Goal: Task Accomplishment & Management: Manage account settings

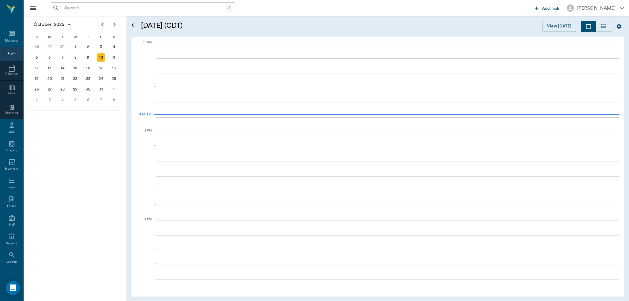
scroll to position [266, 0]
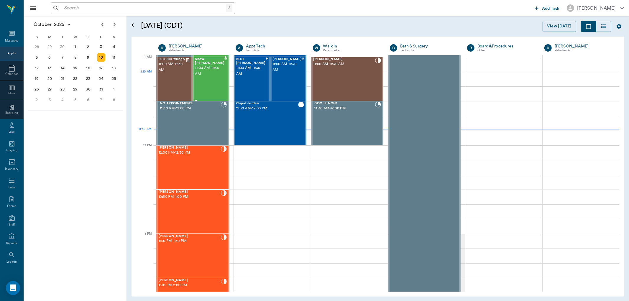
click at [205, 77] on div "Snow [PERSON_NAME] 11:00 AM - 11:30 AM" at bounding box center [209, 78] width 29 height 43
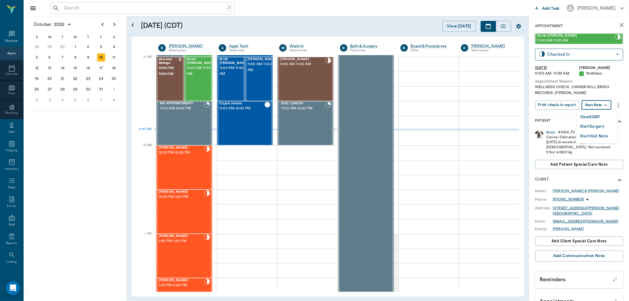
click at [590, 103] on body "/ ​ Add Task [PERSON_NAME] Nectar Messages Appts Calendar Flow Boarding Labs Im…" at bounding box center [314, 150] width 629 height 301
click at [587, 117] on button "View SOAP" at bounding box center [590, 117] width 20 height 7
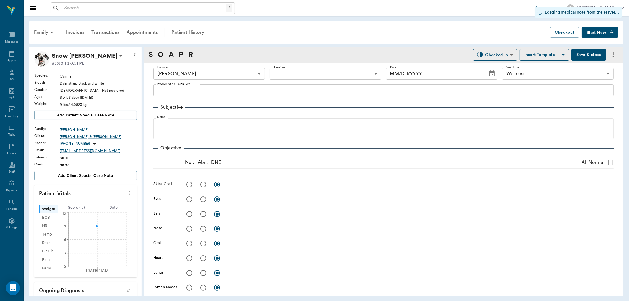
type input "63ec2f075fda476ae8351a4d"
type input "65d2be4f46e3a538d89b8c14"
type input "[DATE]"
type textarea "WELLNESS CHECK. OWNER WILL BRING RECORDS -[PERSON_NAME]"
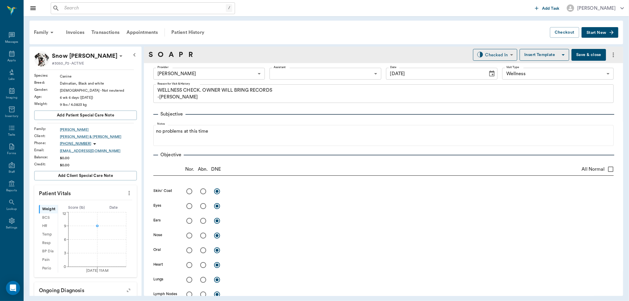
click at [281, 75] on body "/ ​ Add Task [PERSON_NAME] Nectar Messages Appts Labs Imaging Inventory Tasks F…" at bounding box center [314, 150] width 629 height 301
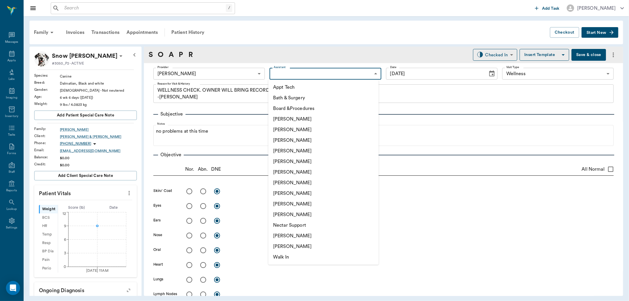
click at [285, 192] on li "[PERSON_NAME]" at bounding box center [323, 193] width 110 height 11
type input "63ec2e7e52e12b0ba117b124"
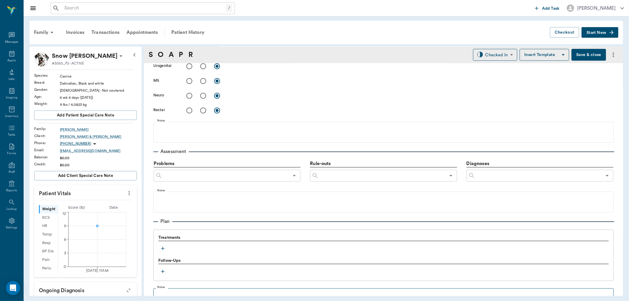
scroll to position [295, 0]
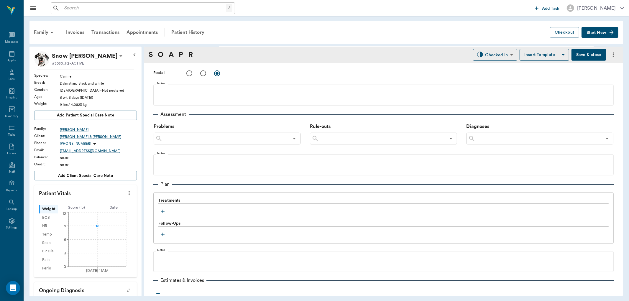
click at [164, 213] on icon "button" at bounding box center [163, 211] width 6 height 6
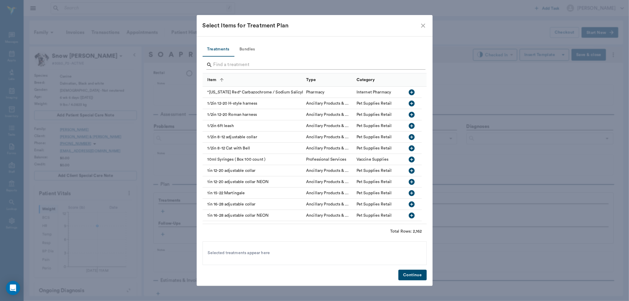
click at [224, 66] on input "Search" at bounding box center [314, 64] width 203 height 9
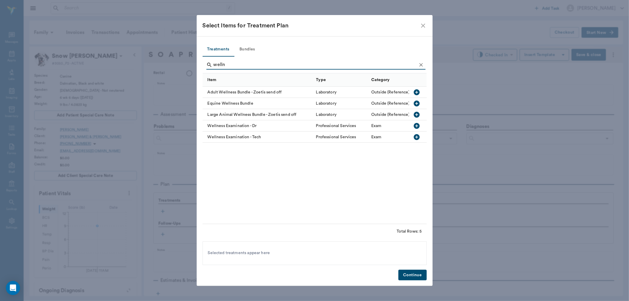
type input "welln"
click at [417, 123] on icon "button" at bounding box center [416, 126] width 6 height 6
click at [411, 270] on button "Continue" at bounding box center [412, 275] width 28 height 11
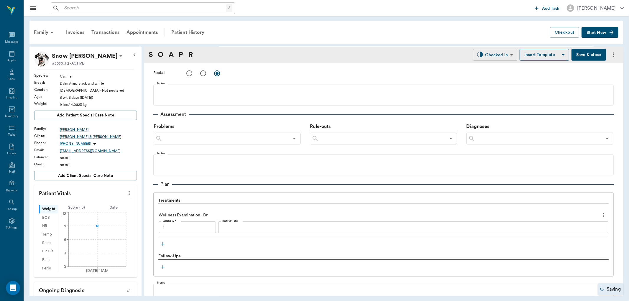
type input "1.00"
click at [500, 55] on body "/ ​ Add Task [PERSON_NAME] Nectar Messages Appts Labs Imaging Inventory Tasks F…" at bounding box center [314, 150] width 629 height 301
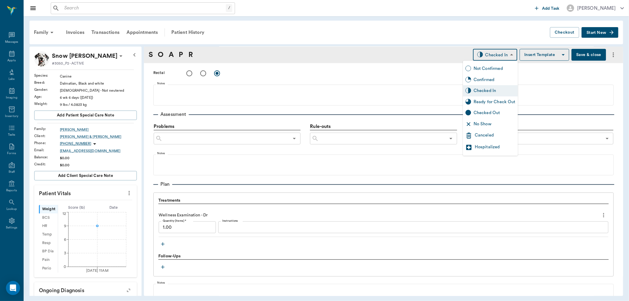
click at [486, 103] on div "Ready for Check Out" at bounding box center [494, 102] width 42 height 6
type input "READY_TO_CHECKOUT"
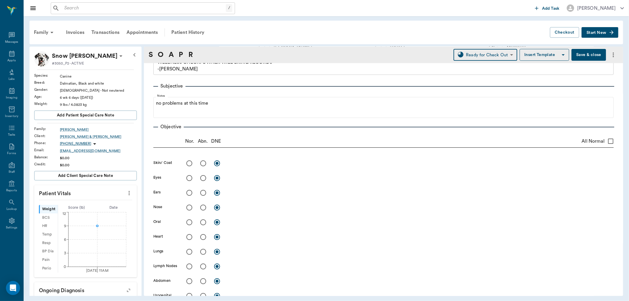
scroll to position [0, 0]
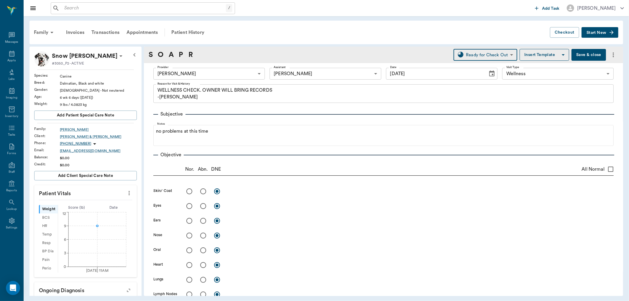
click at [605, 167] on input "All Normal" at bounding box center [610, 169] width 12 height 12
checkbox input "true"
radio input "true"
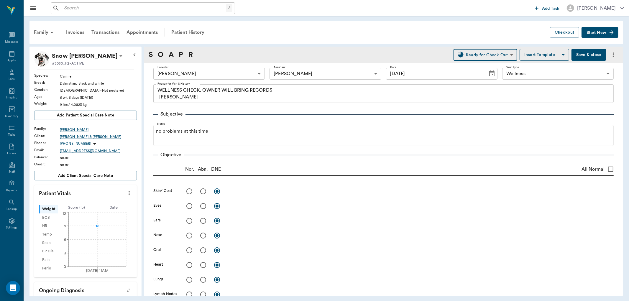
radio input "true"
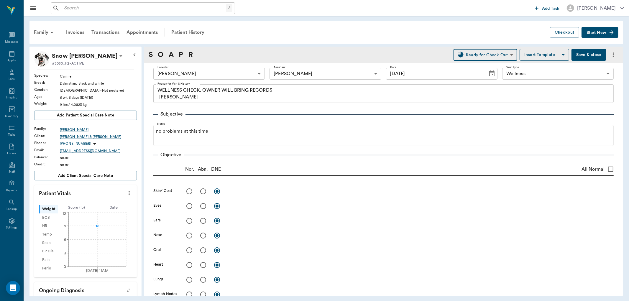
radio input "true"
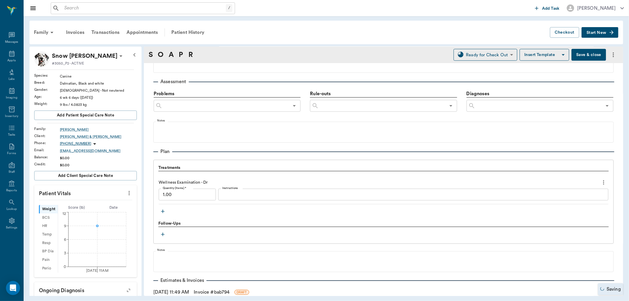
scroll to position [365, 0]
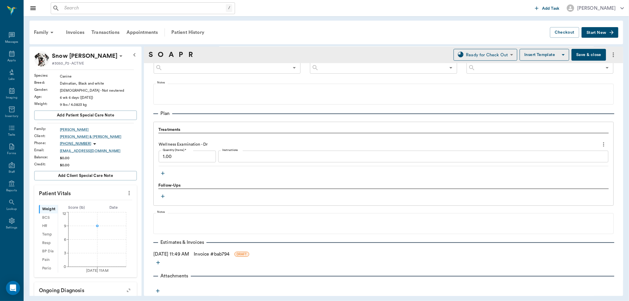
click at [229, 251] on link "Invoice # bab794" at bounding box center [212, 254] width 36 height 7
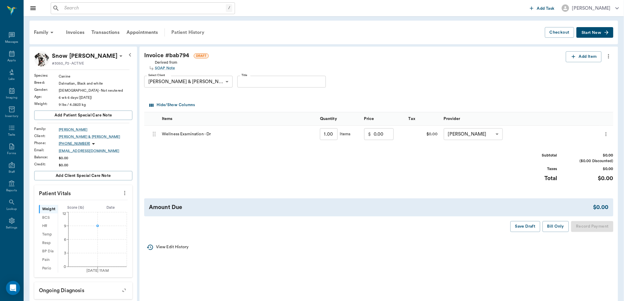
click at [189, 31] on div "Patient History" at bounding box center [188, 32] width 40 height 14
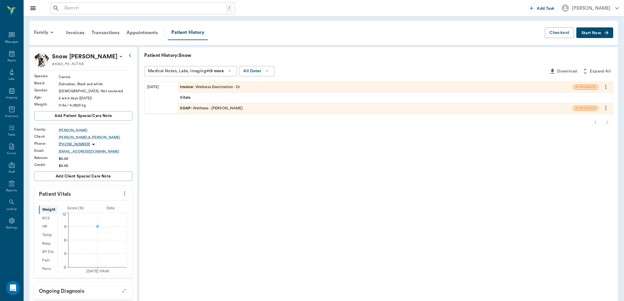
click at [185, 106] on span "SOAP :" at bounding box center [186, 109] width 13 height 6
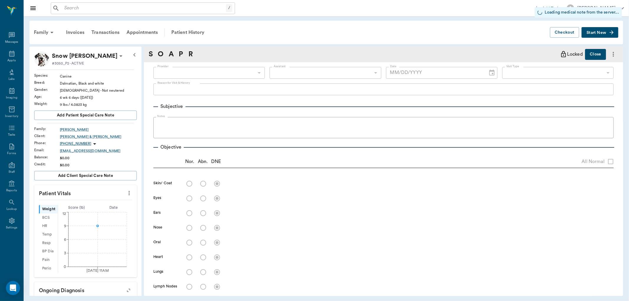
type input "63ec2f075fda476ae8351a4d"
type input "63ec2e7e52e12b0ba117b124"
type input "65d2be4f46e3a538d89b8c14"
checkbox input "true"
radio input "true"
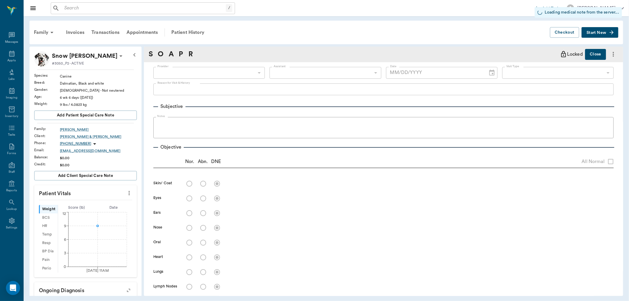
radio input "true"
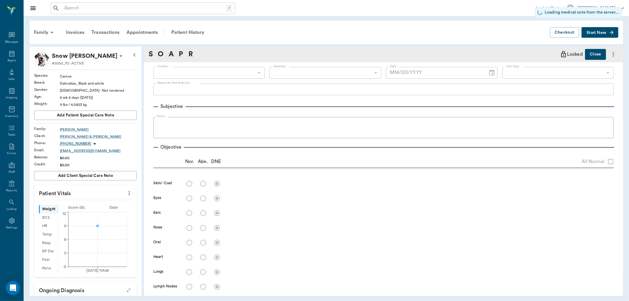
radio input "true"
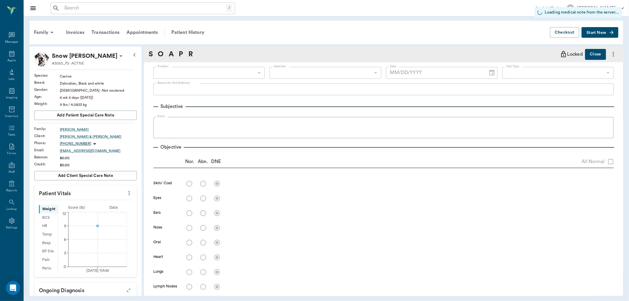
radio input "true"
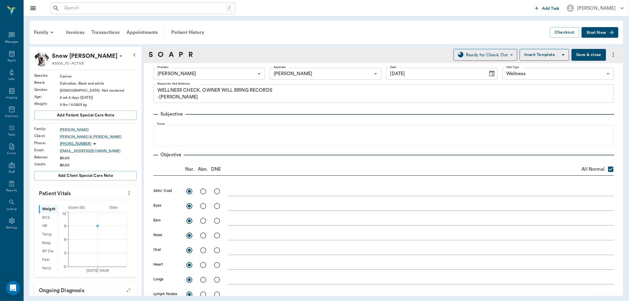
type input "[DATE]"
type textarea "WELLNESS CHECK. OWNER WILL BRING RECORDS -[PERSON_NAME]"
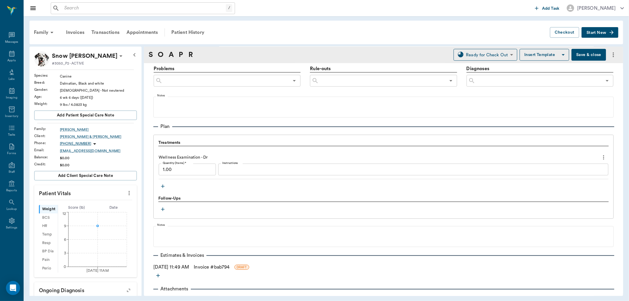
scroll to position [360, 0]
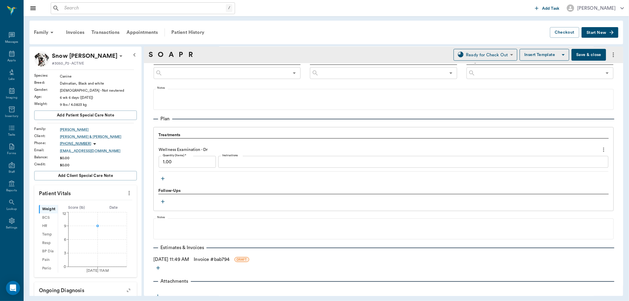
click at [600, 148] on icon "more" at bounding box center [603, 149] width 6 height 7
click at [560, 168] on span "Delete" at bounding box center [574, 171] width 50 height 6
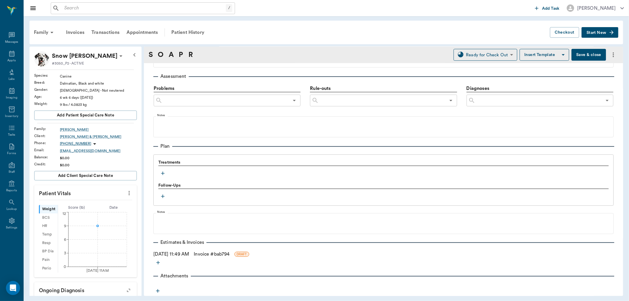
scroll to position [332, 0]
click at [166, 173] on button "button" at bounding box center [162, 173] width 9 height 9
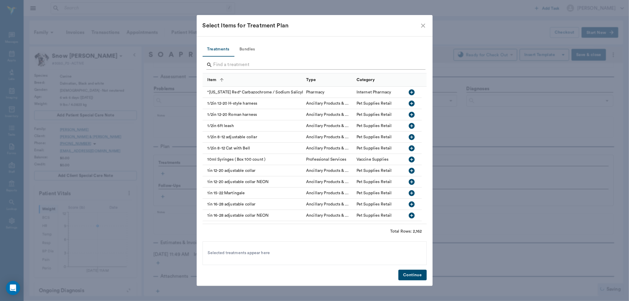
click at [219, 66] on input "Search" at bounding box center [314, 64] width 203 height 9
click at [243, 65] on input "Search" at bounding box center [314, 64] width 203 height 9
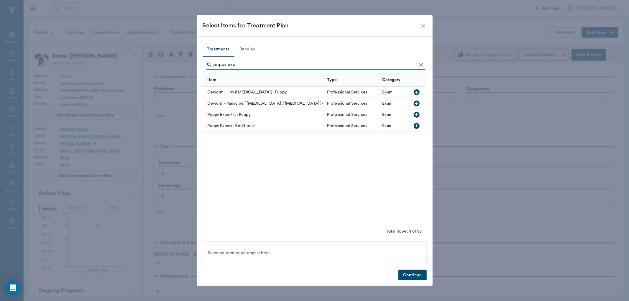
type input "puppy exa"
drag, startPoint x: 416, startPoint y: 112, endPoint x: 423, endPoint y: 189, distance: 76.7
click at [416, 113] on icon "button" at bounding box center [416, 115] width 6 height 6
drag, startPoint x: 419, startPoint y: 277, endPoint x: 329, endPoint y: 254, distance: 92.2
click at [418, 277] on button "Continue" at bounding box center [412, 275] width 28 height 11
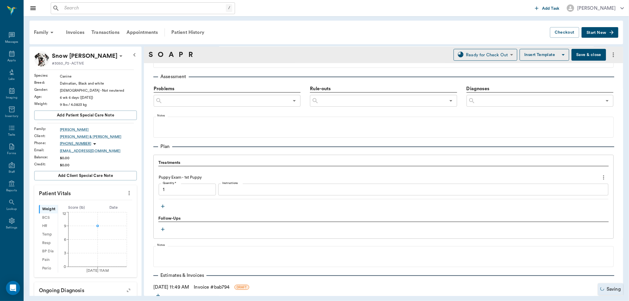
type input "1.00"
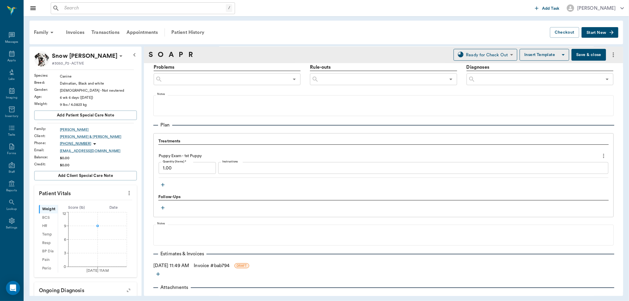
scroll to position [365, 0]
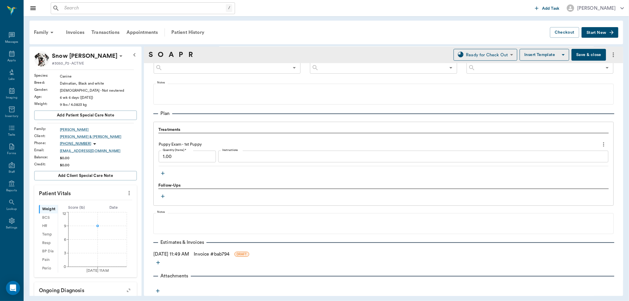
click at [220, 255] on link "Invoice # bab794" at bounding box center [212, 254] width 36 height 7
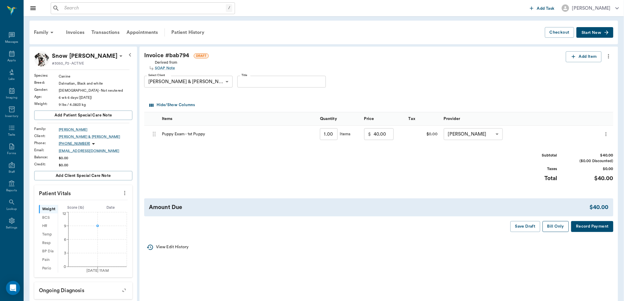
click at [557, 228] on button "Bill Only" at bounding box center [555, 226] width 27 height 11
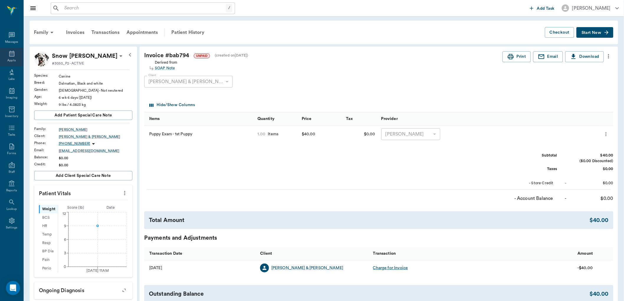
click at [10, 57] on icon at bounding box center [11, 53] width 7 height 7
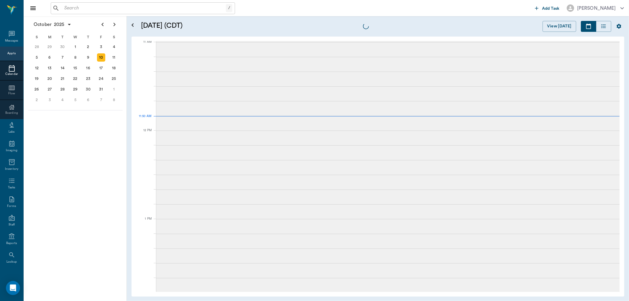
scroll to position [267, 0]
